Goal: Find specific page/section

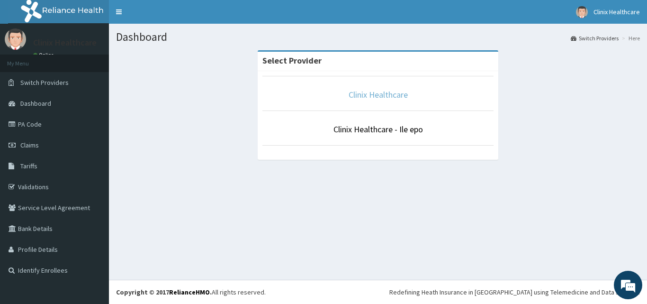
click at [365, 94] on link "Clinix Healthcare" at bounding box center [378, 94] width 59 height 11
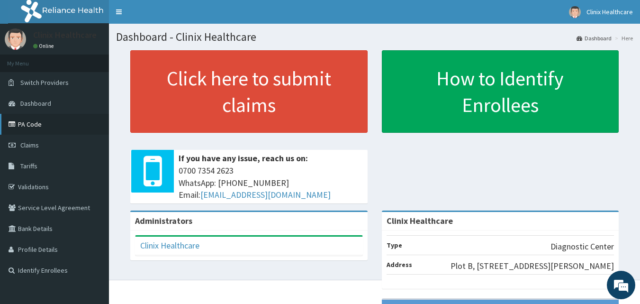
click at [39, 127] on link "PA Code" at bounding box center [54, 124] width 109 height 21
